Goal: Task Accomplishment & Management: Manage account settings

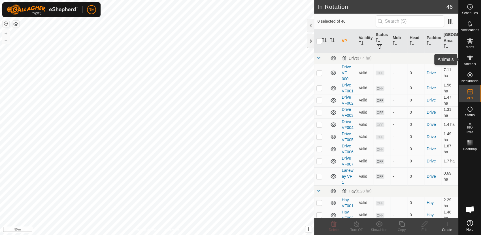
scroll to position [13, 0]
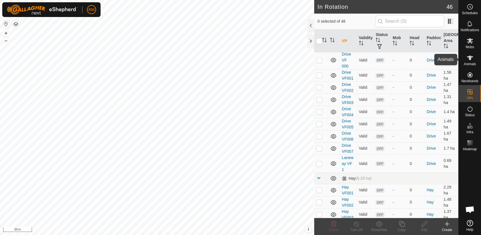
click at [468, 56] on icon at bounding box center [470, 57] width 7 height 7
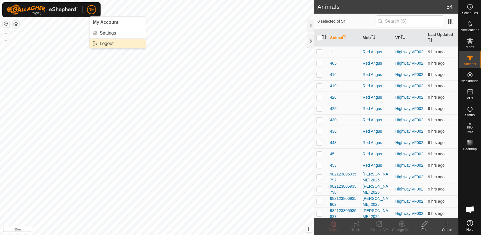
click at [104, 41] on link "Logout" at bounding box center [118, 43] width 56 height 9
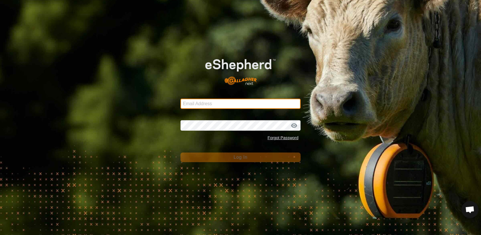
type input "[EMAIL_ADDRESS][DOMAIN_NAME]"
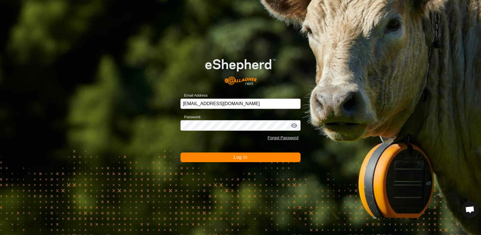
click at [226, 154] on button "Log In" at bounding box center [241, 157] width 120 height 10
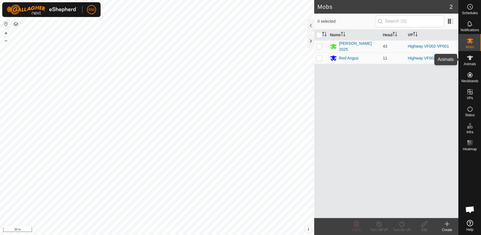
click at [469, 60] on icon at bounding box center [470, 57] width 7 height 7
